Goal: Task Accomplishment & Management: Manage account settings

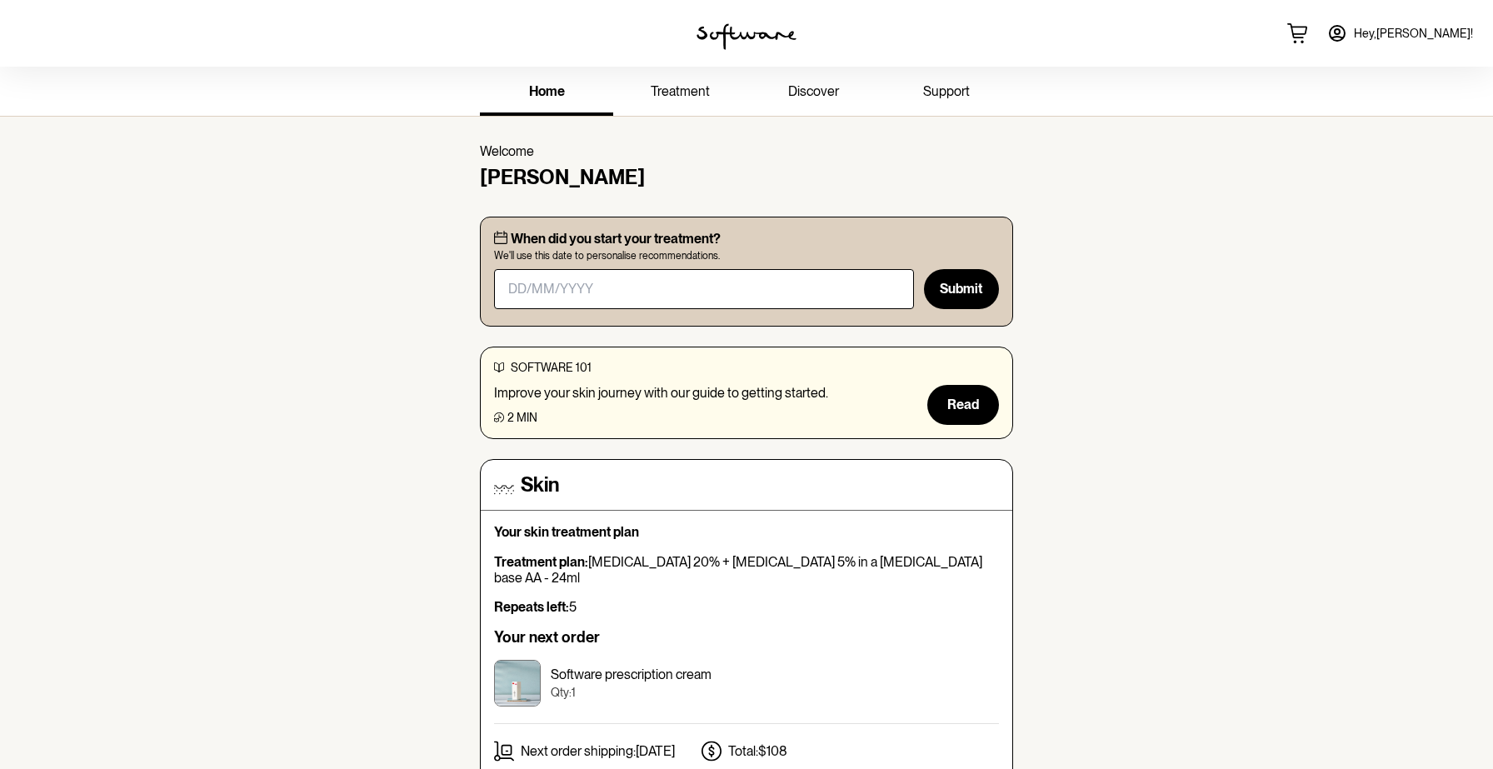
click at [701, 84] on span "treatment" at bounding box center [680, 91] width 59 height 16
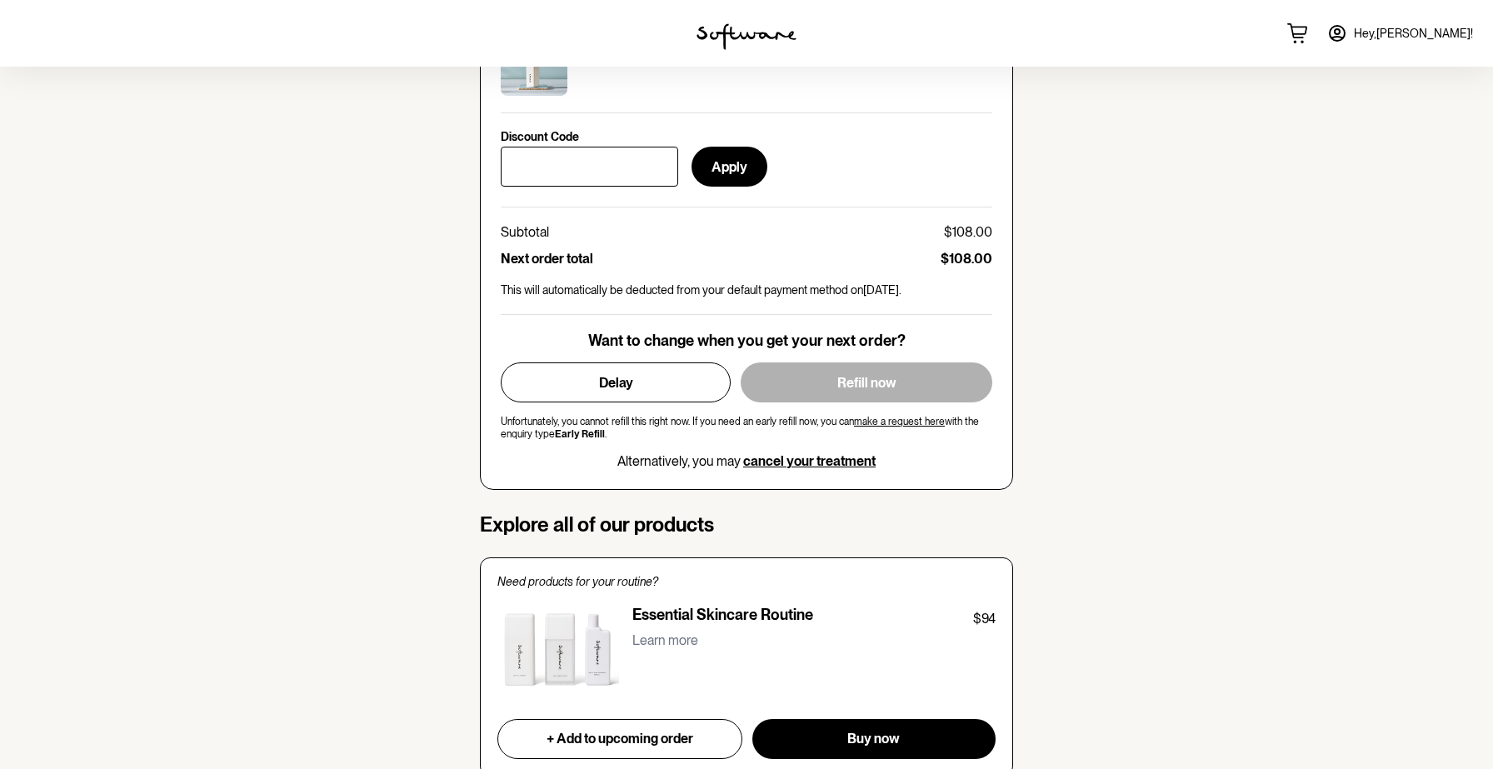
scroll to position [754, 0]
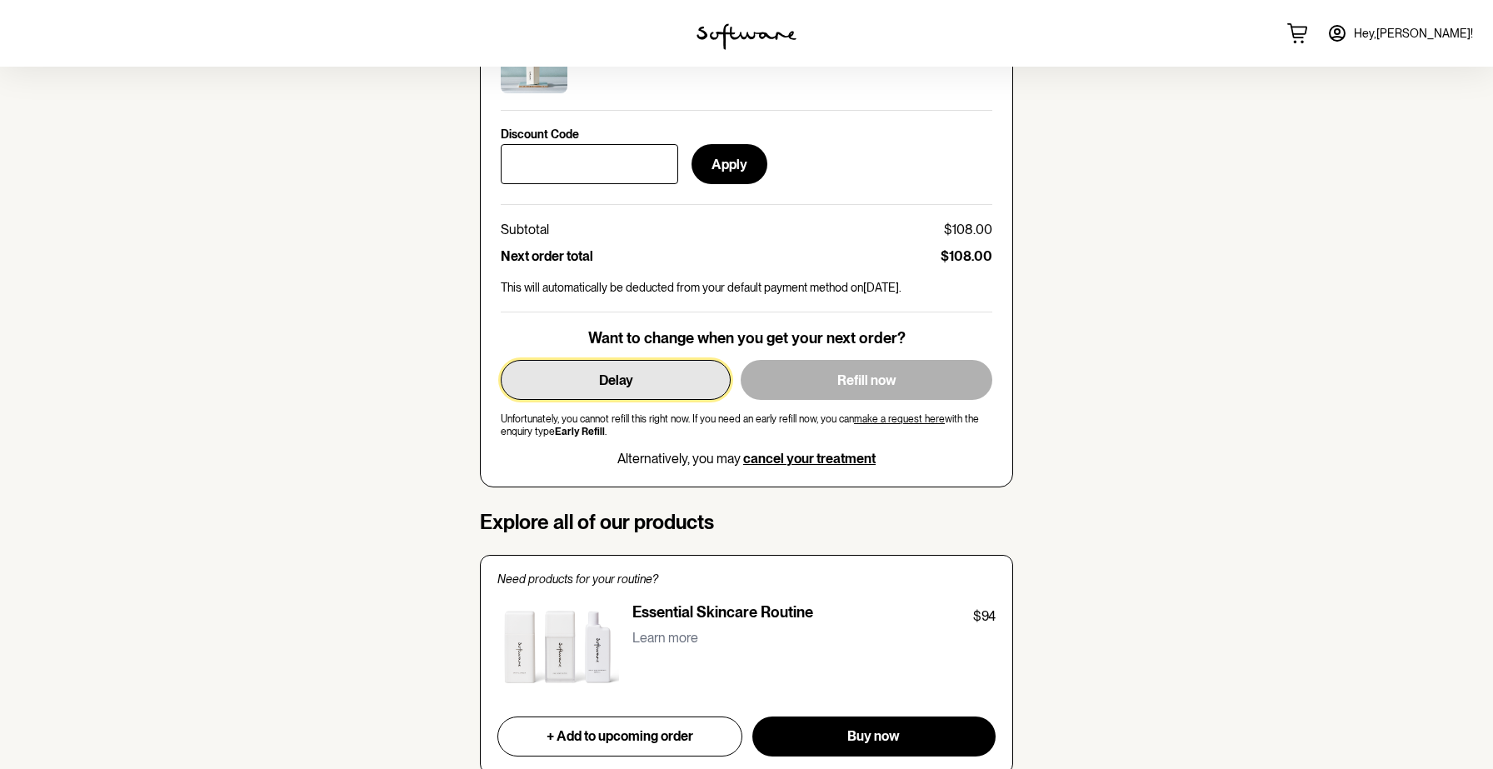
click at [657, 389] on button "Delay" at bounding box center [616, 380] width 230 height 40
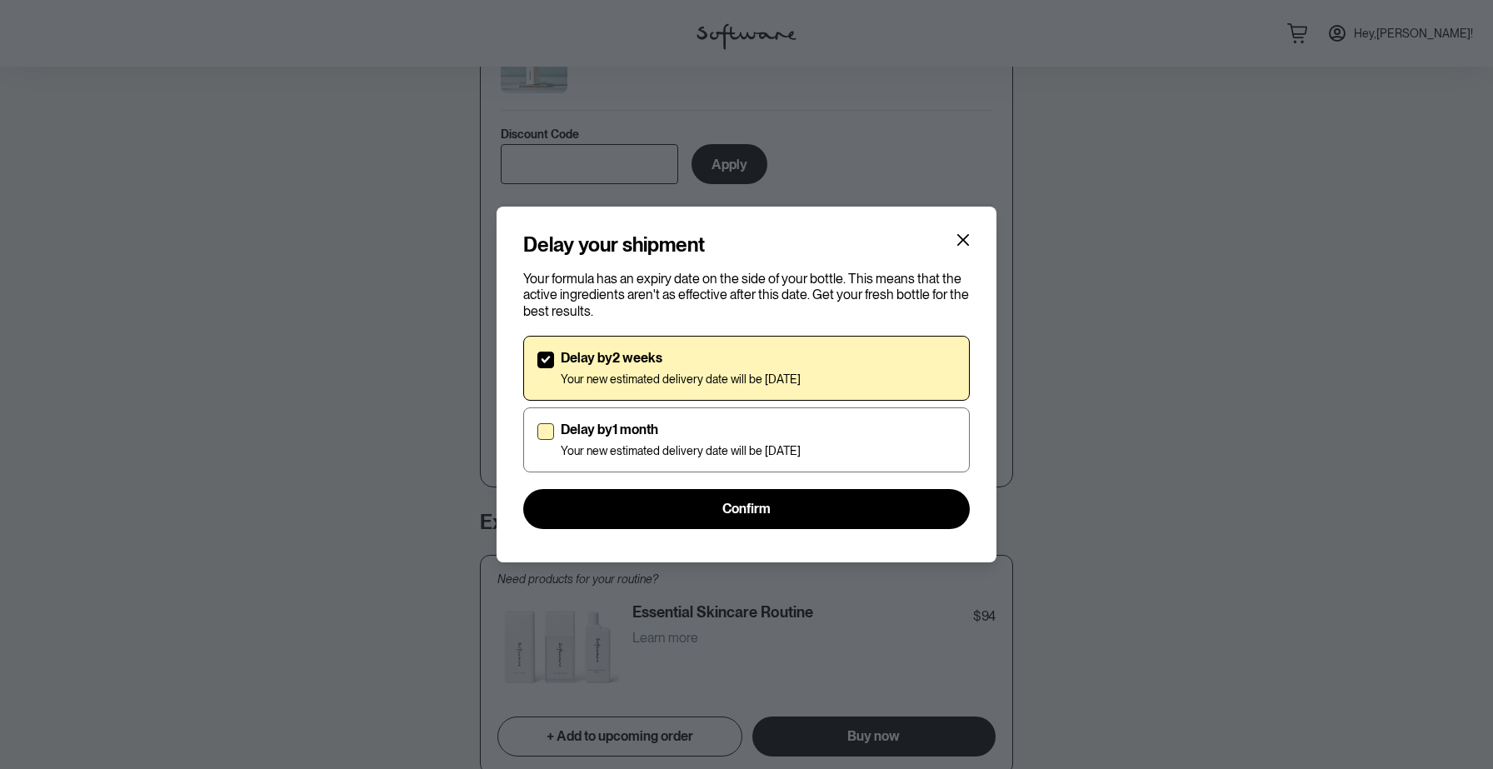
click at [551, 433] on span at bounding box center [546, 431] width 17 height 17
click at [538, 439] on input "Delay by 1 month Your new estimated delivery date will be [DATE]" at bounding box center [537, 439] width 1 height 1
checkbox input "true"
checkbox input "false"
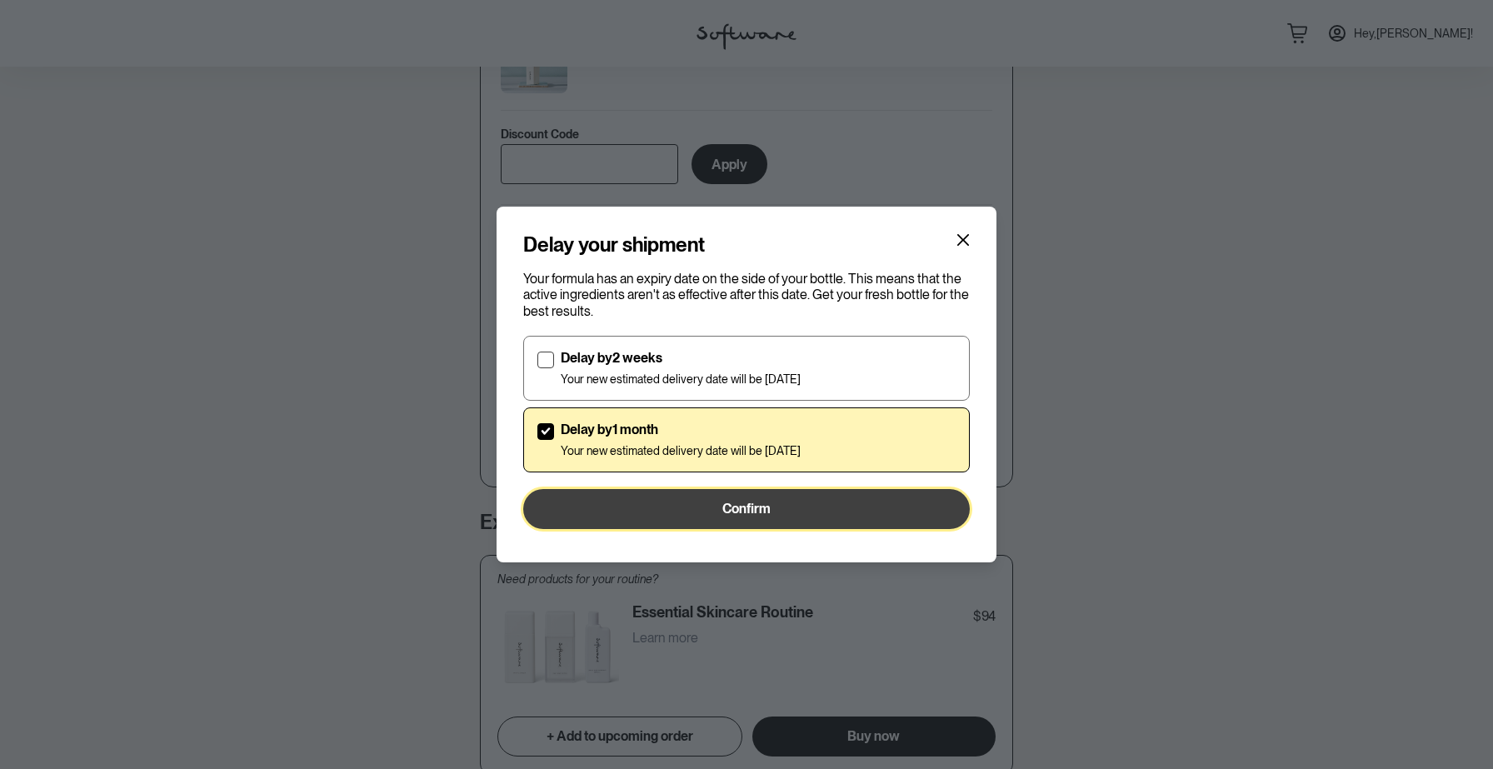
click at [682, 503] on button "Confirm" at bounding box center [746, 509] width 447 height 40
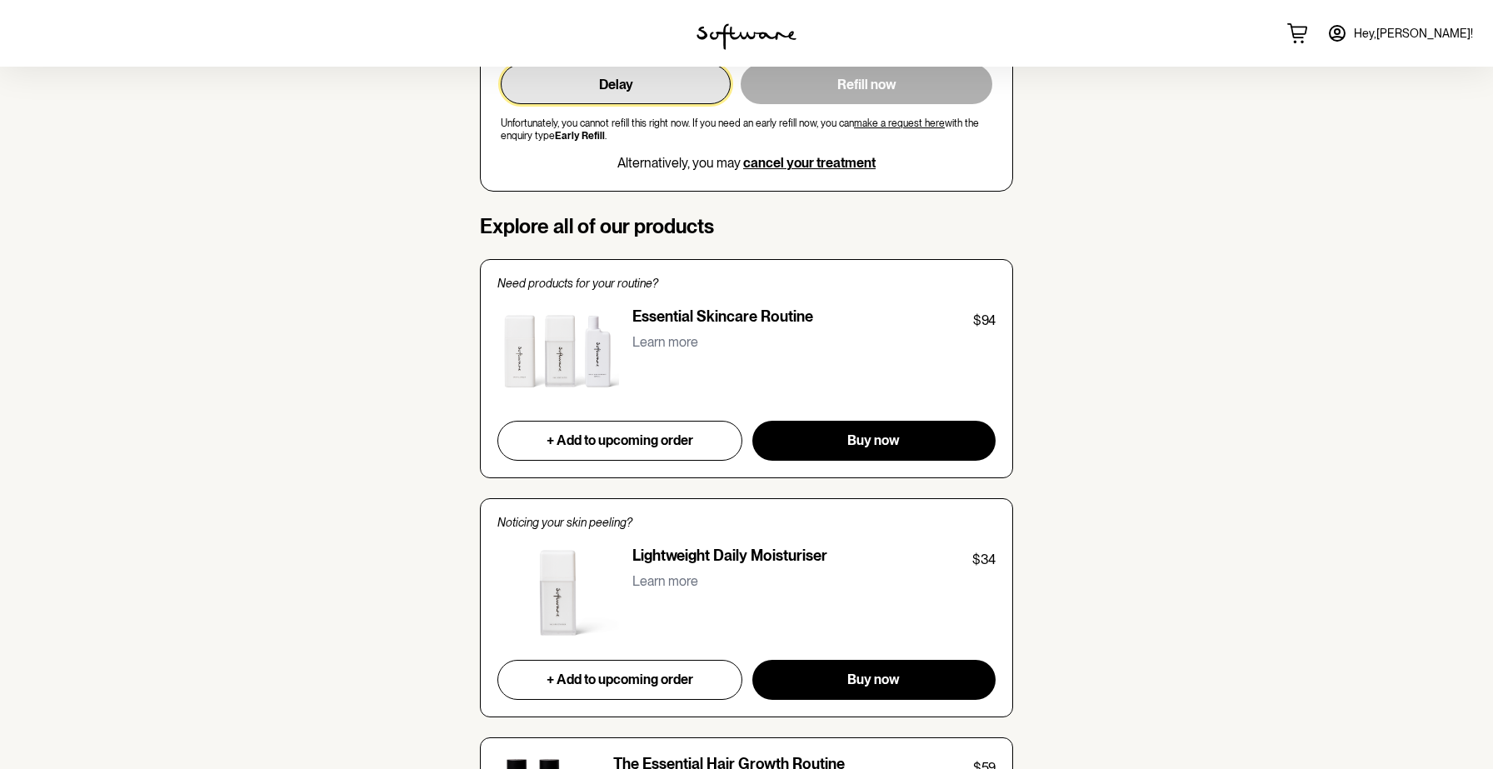
scroll to position [1044, 0]
